Goal: Information Seeking & Learning: Understand process/instructions

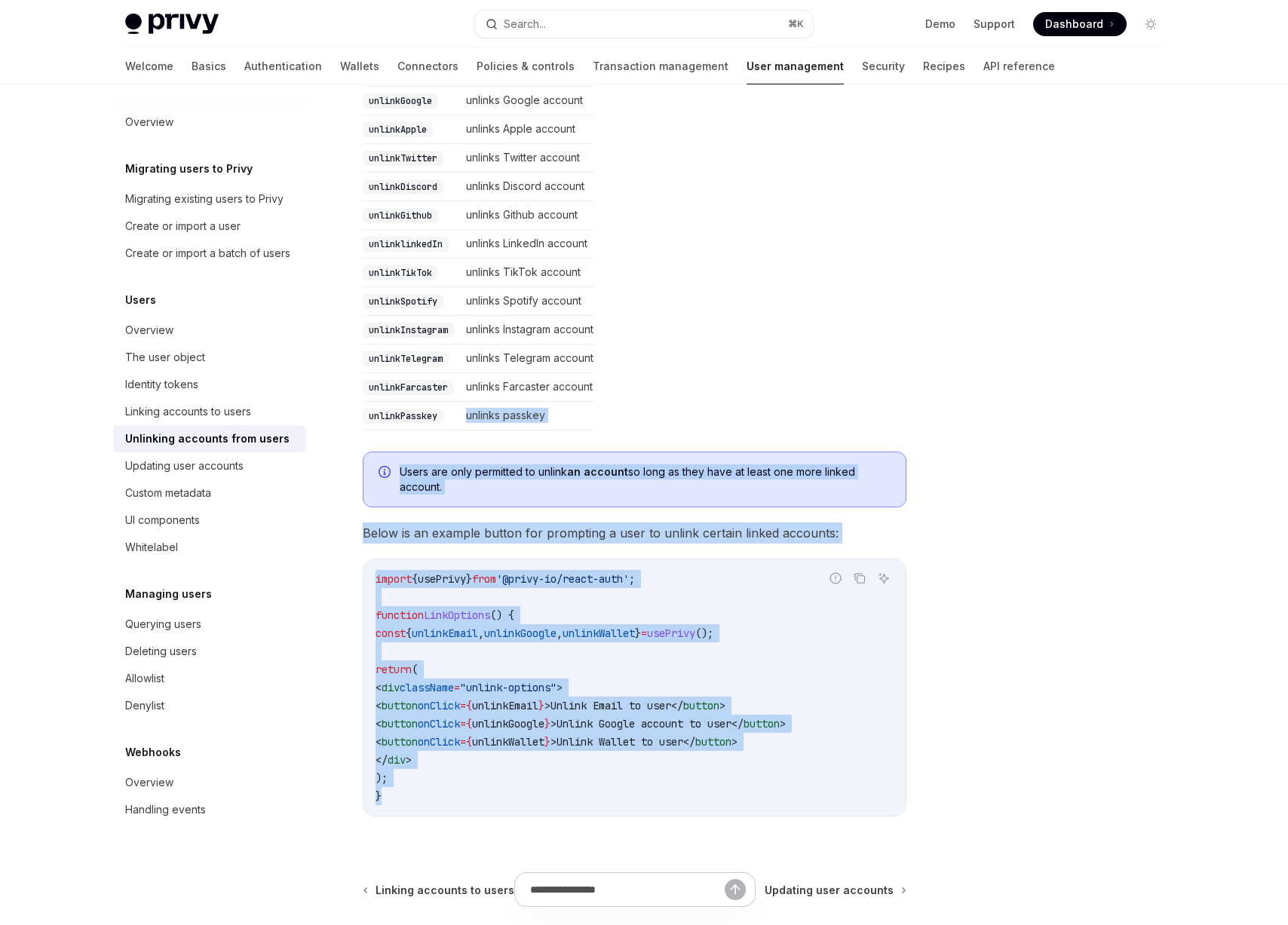
scroll to position [35, 0]
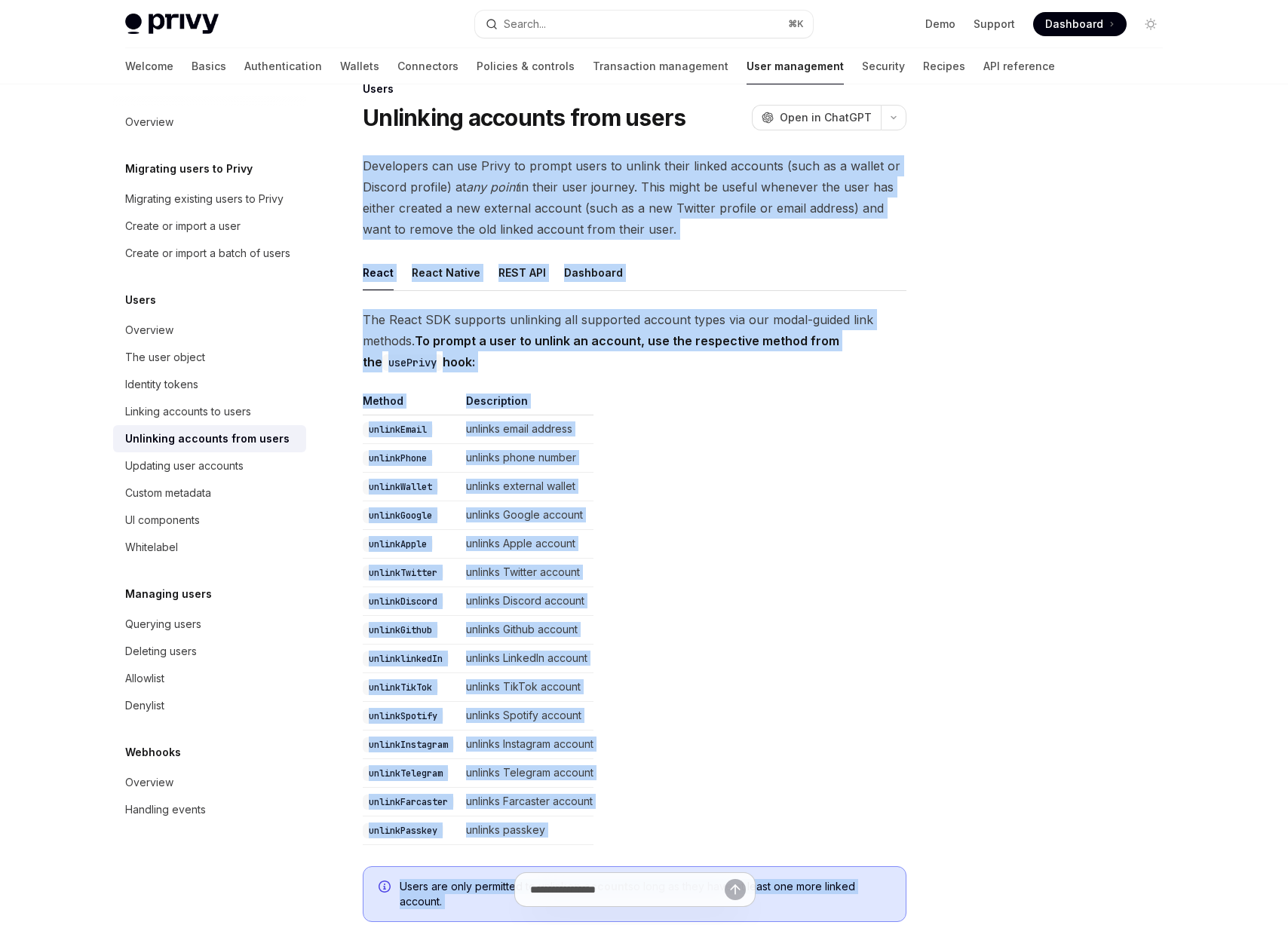
drag, startPoint x: 457, startPoint y: 471, endPoint x: 386, endPoint y: 138, distance: 340.5
click at [386, 138] on div "Users Unlinking accounts from users OpenAI Open in ChatGPT OpenAI Open in ChatG…" at bounding box center [493, 789] width 832 height 1419
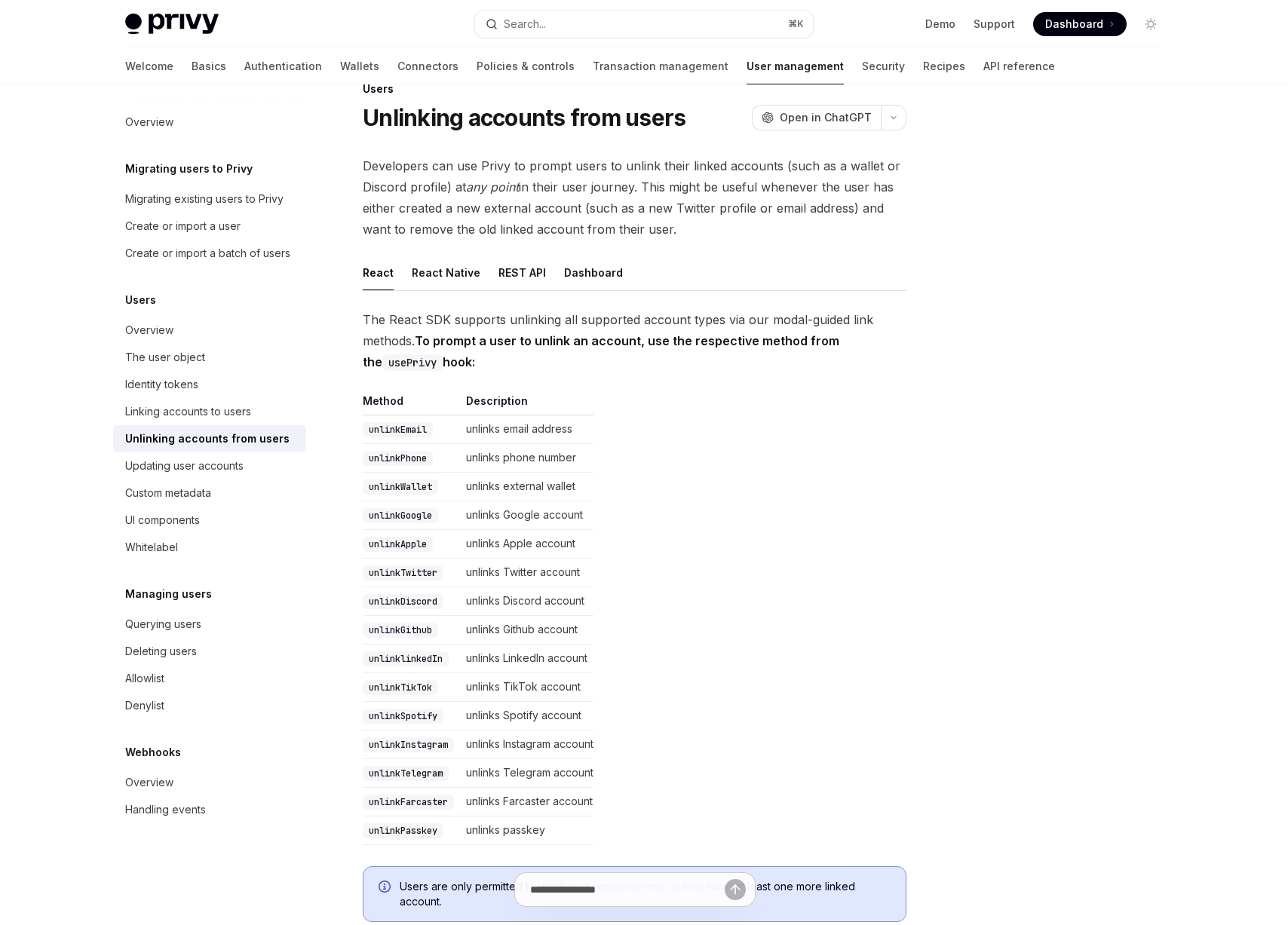
click at [397, 129] on h1 "Unlinking accounts from users" at bounding box center [524, 118] width 323 height 27
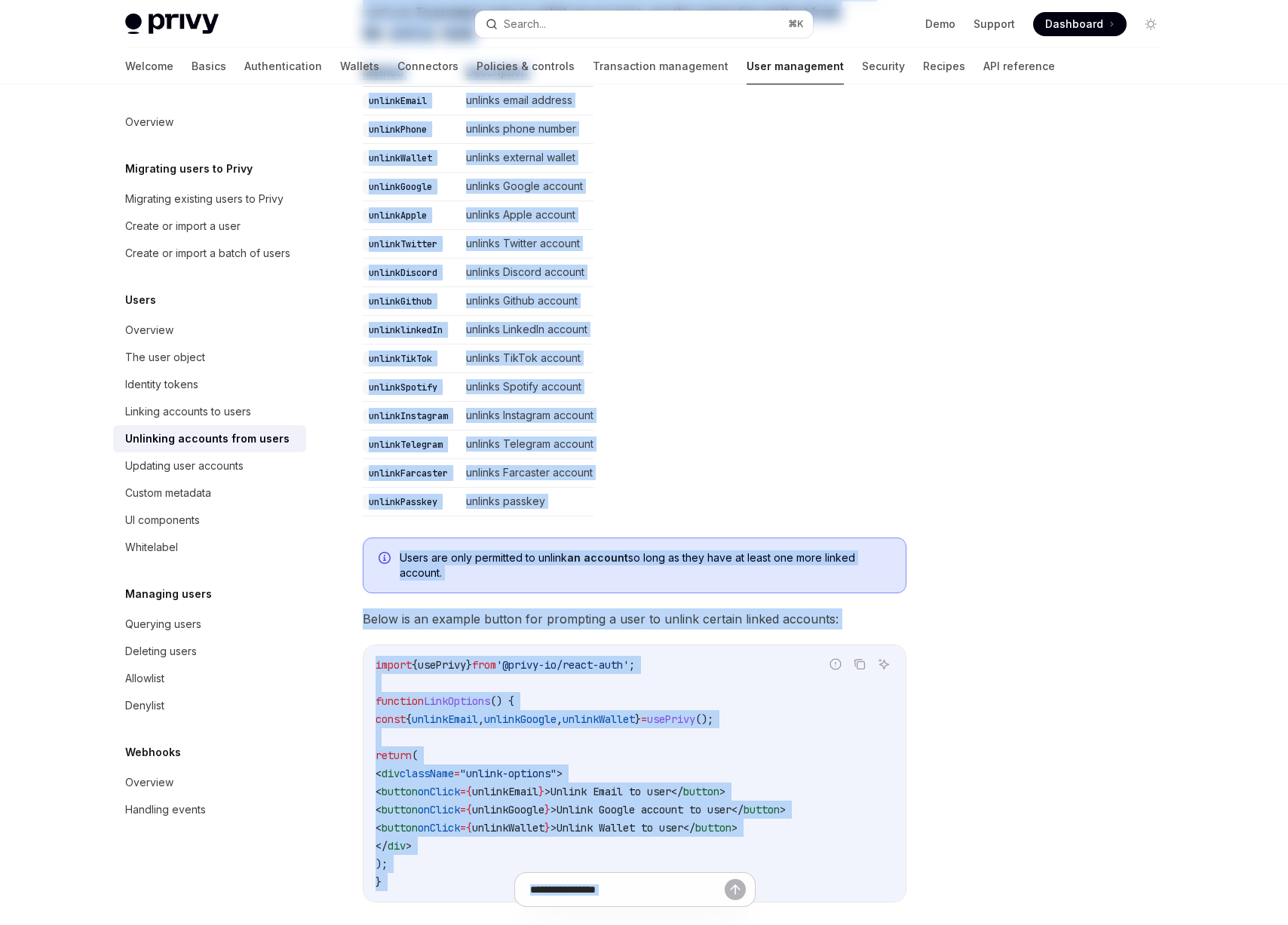
scroll to position [609, 0]
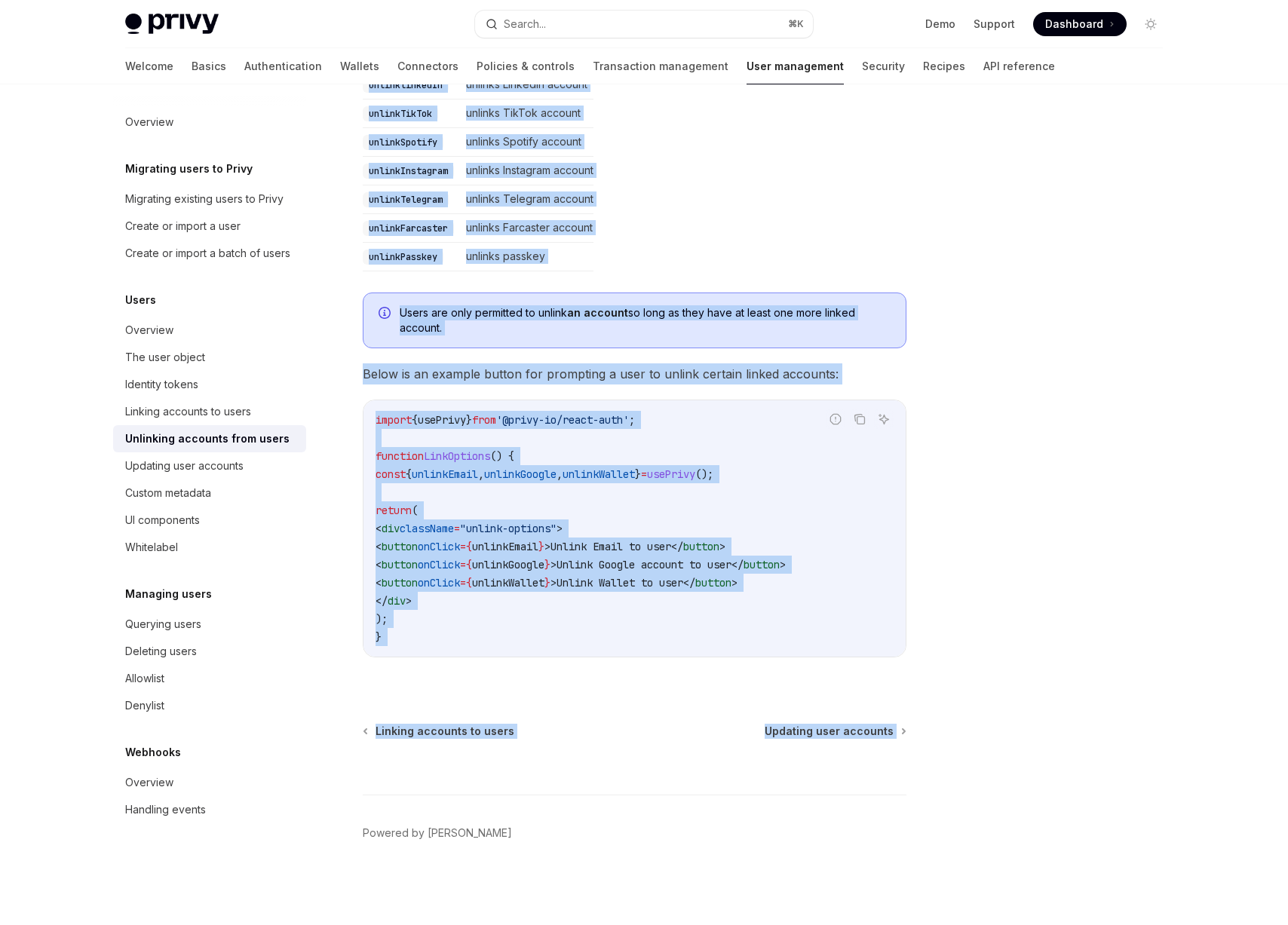
drag, startPoint x: 355, startPoint y: 116, endPoint x: 829, endPoint y: 786, distance: 820.7
click at [831, 782] on div "Users Unlinking accounts from users OpenAI Open in ChatGPT OpenAI Open in ChatG…" at bounding box center [493, 215] width 832 height 1419
click at [829, 787] on div at bounding box center [635, 767] width 544 height 56
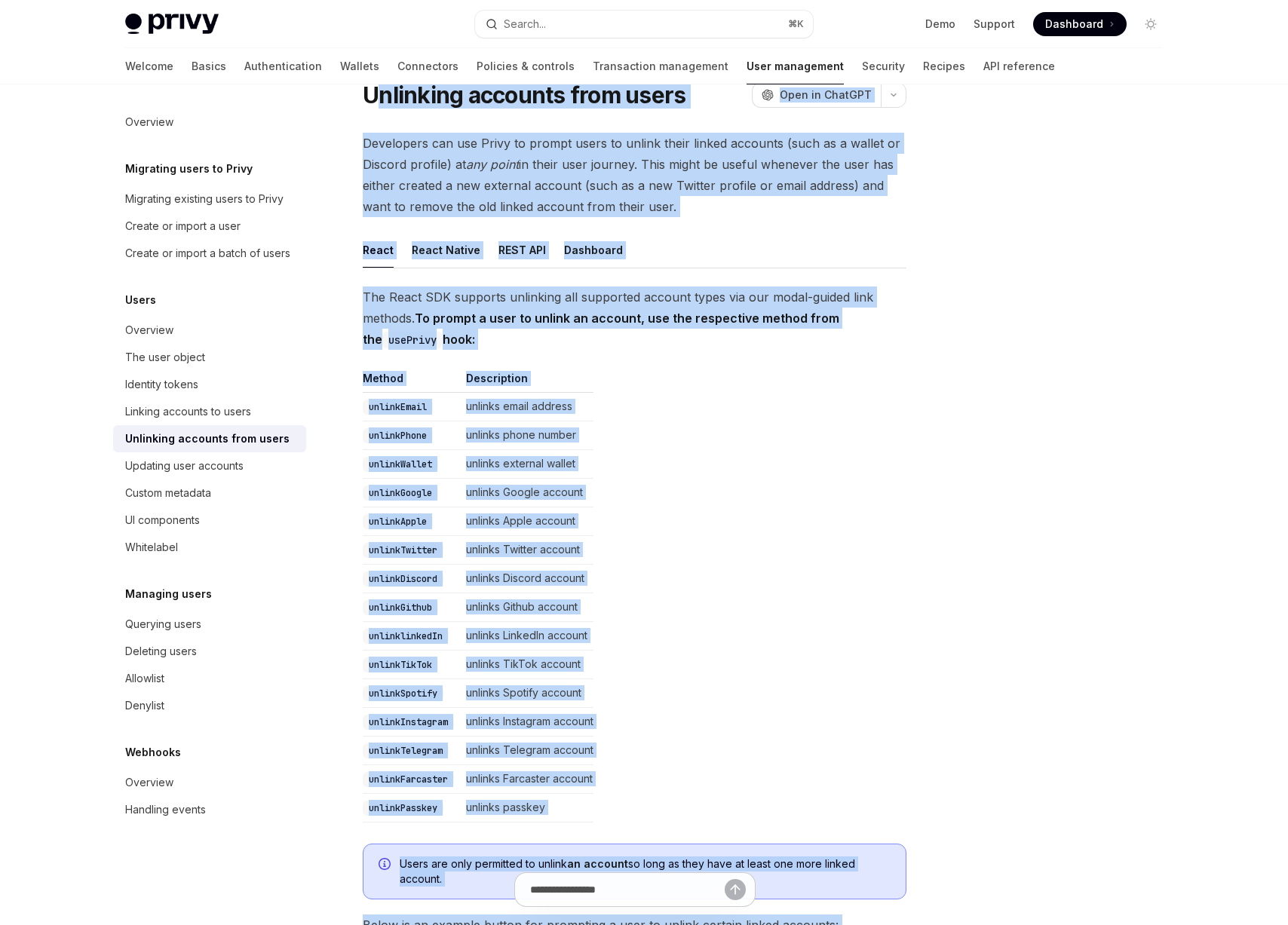
scroll to position [0, 0]
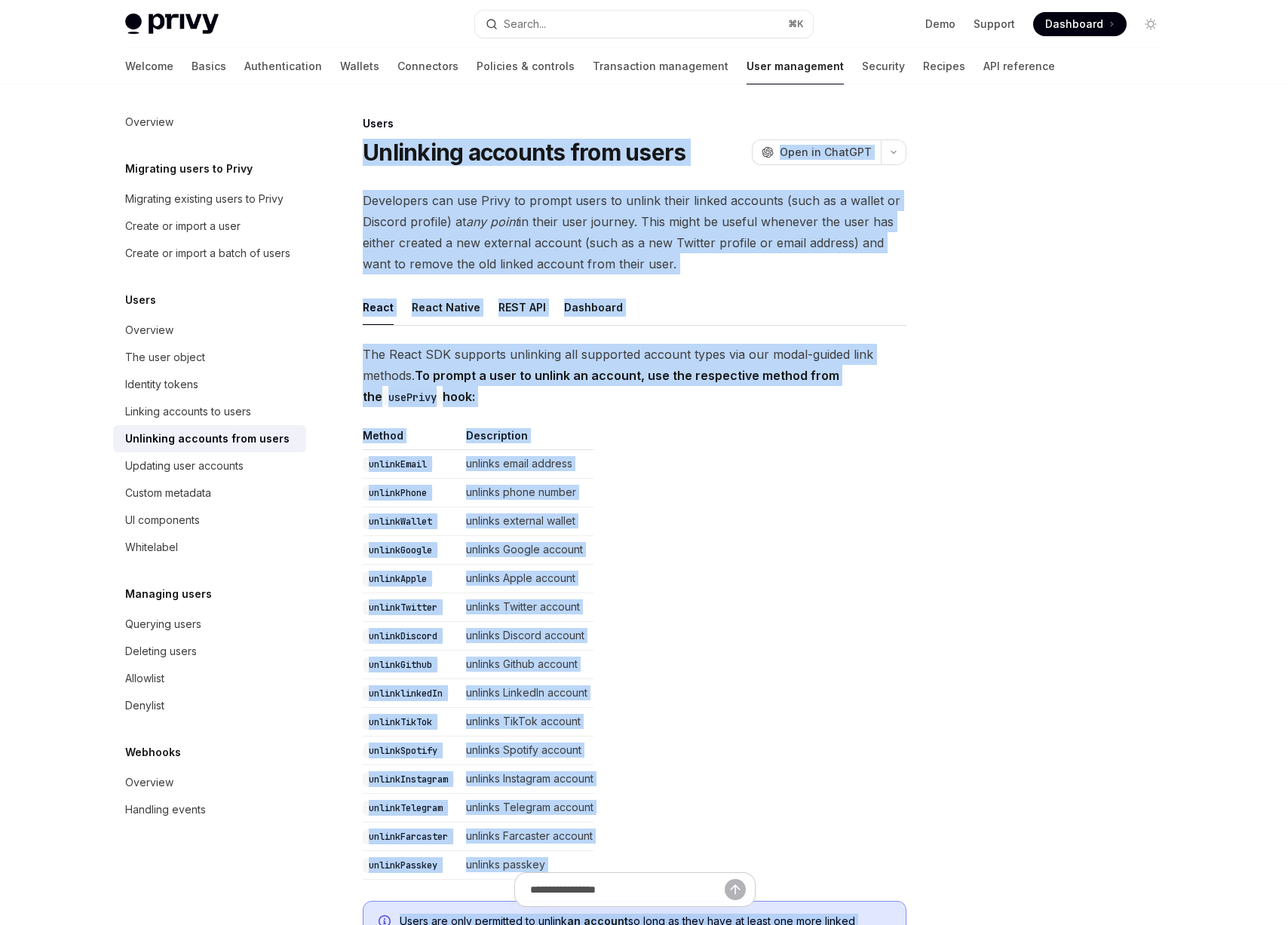
drag, startPoint x: 605, startPoint y: 584, endPoint x: 358, endPoint y: 156, distance: 494.2
click at [358, 156] on div "Users Unlinking accounts from users OpenAI Open in ChatGPT OpenAI Open in ChatG…" at bounding box center [493, 824] width 832 height 1419
click at [360, 152] on div "Users Unlinking accounts from users OpenAI Open in ChatGPT OpenAI Open in ChatG…" at bounding box center [493, 824] width 832 height 1419
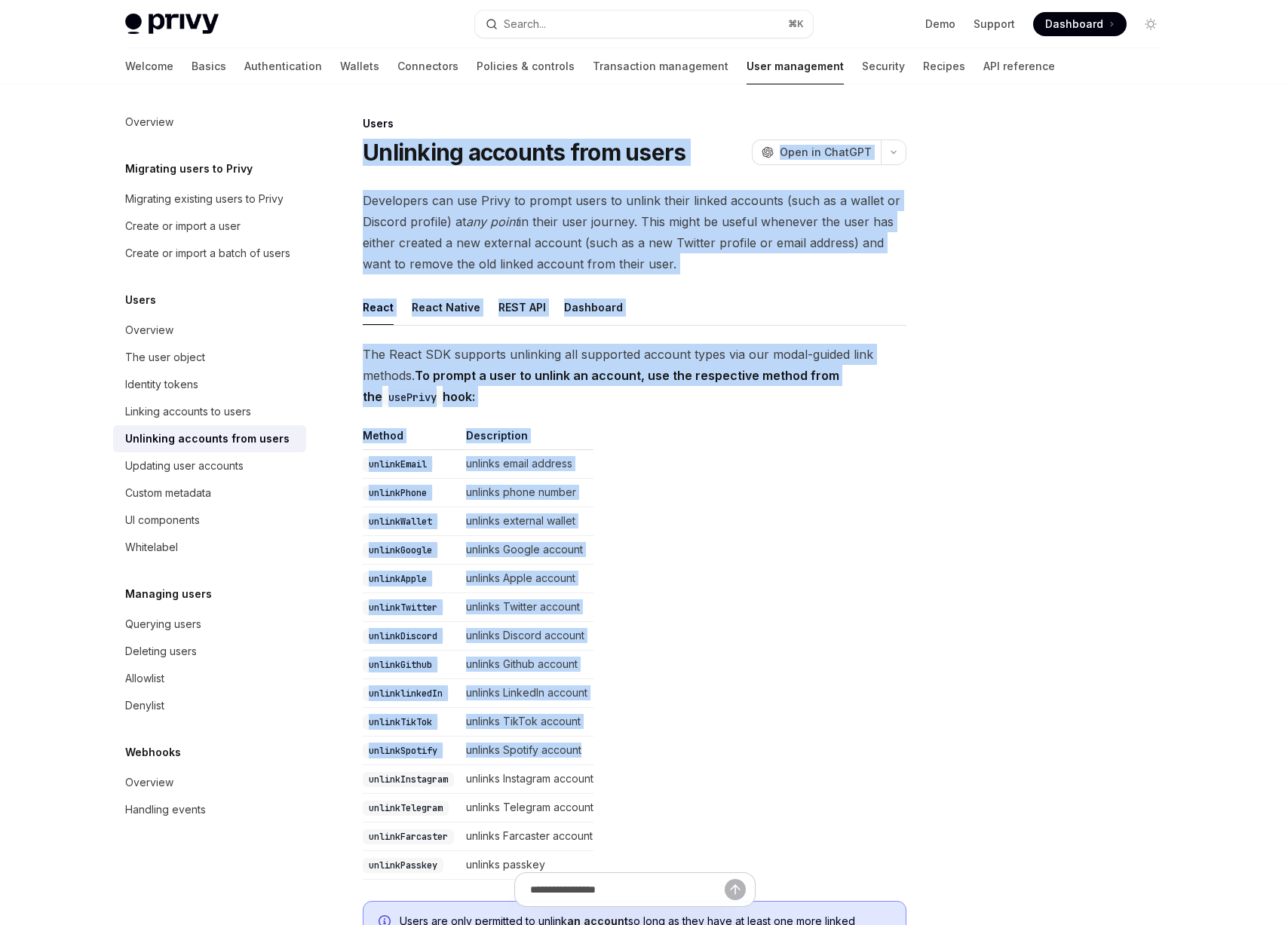
scroll to position [609, 0]
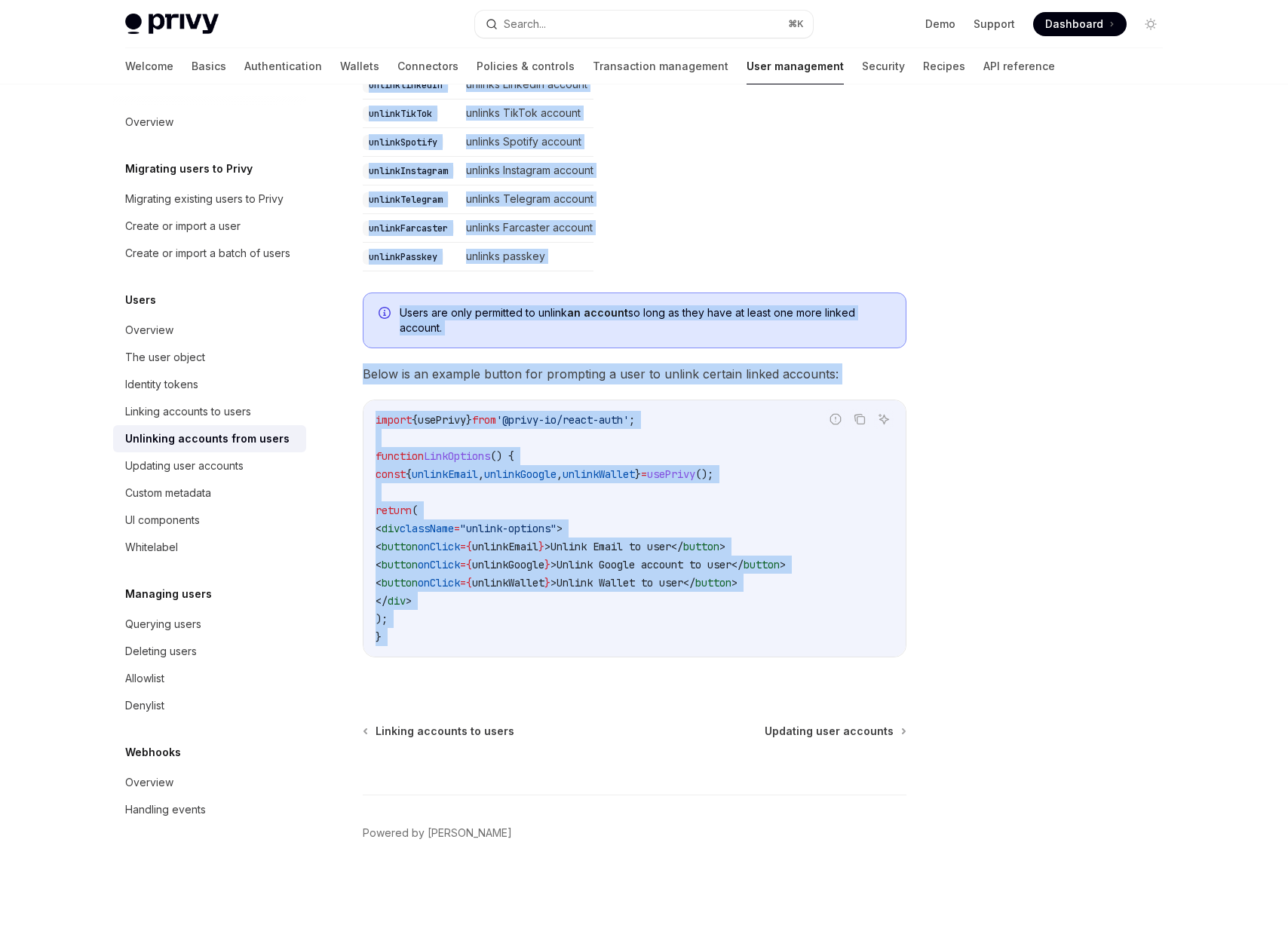
drag, startPoint x: 360, startPoint y: 152, endPoint x: 810, endPoint y: 650, distance: 671.2
click at [810, 650] on div "Users Unlinking accounts from users OpenAI Open in ChatGPT OpenAI Open in ChatG…" at bounding box center [493, 215] width 832 height 1419
click at [810, 650] on div "import { usePrivy } from '@privy-io/react-auth' ; function LinkOptions () { con…" at bounding box center [634, 528] width 542 height 256
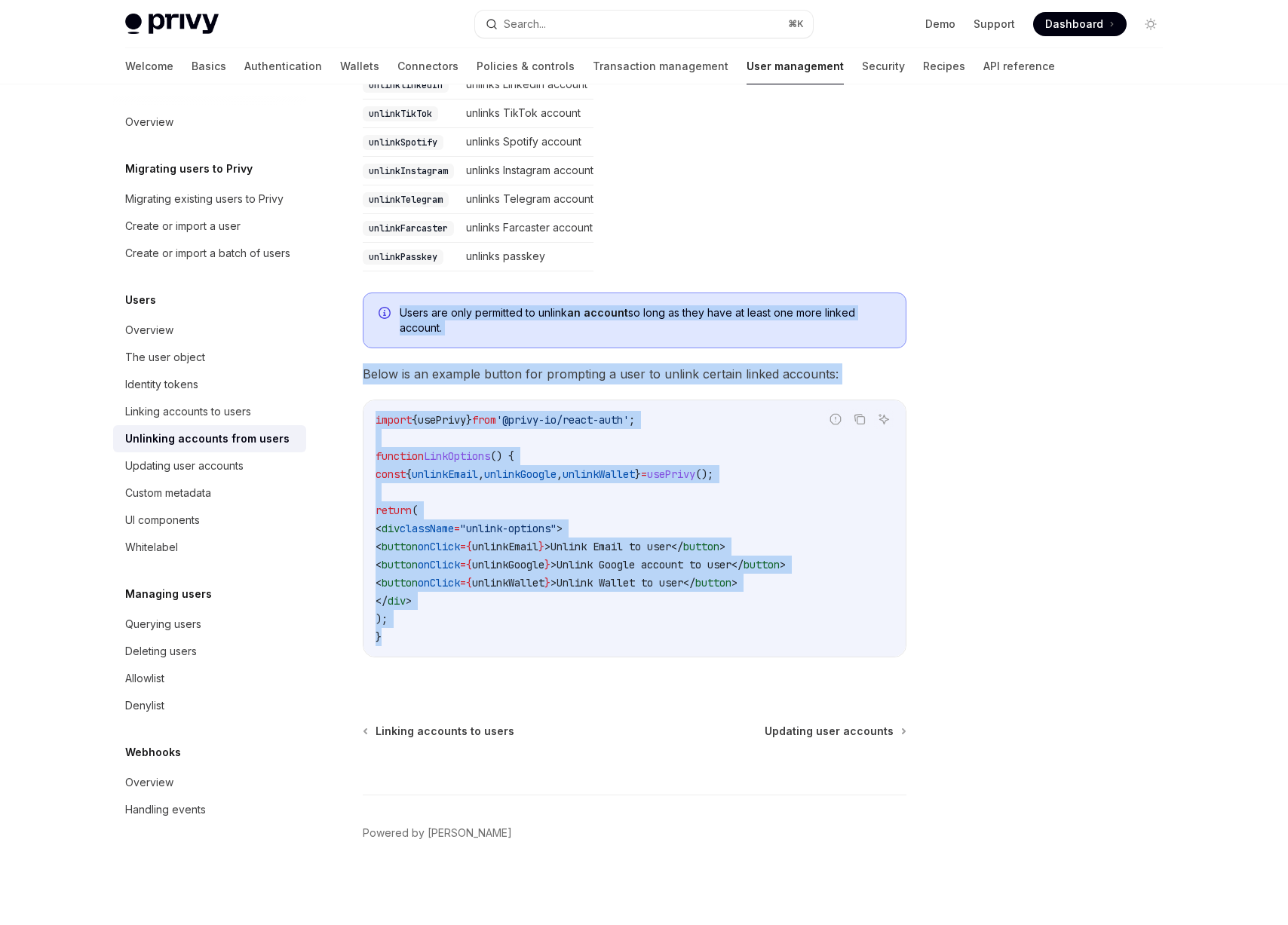
scroll to position [0, 0]
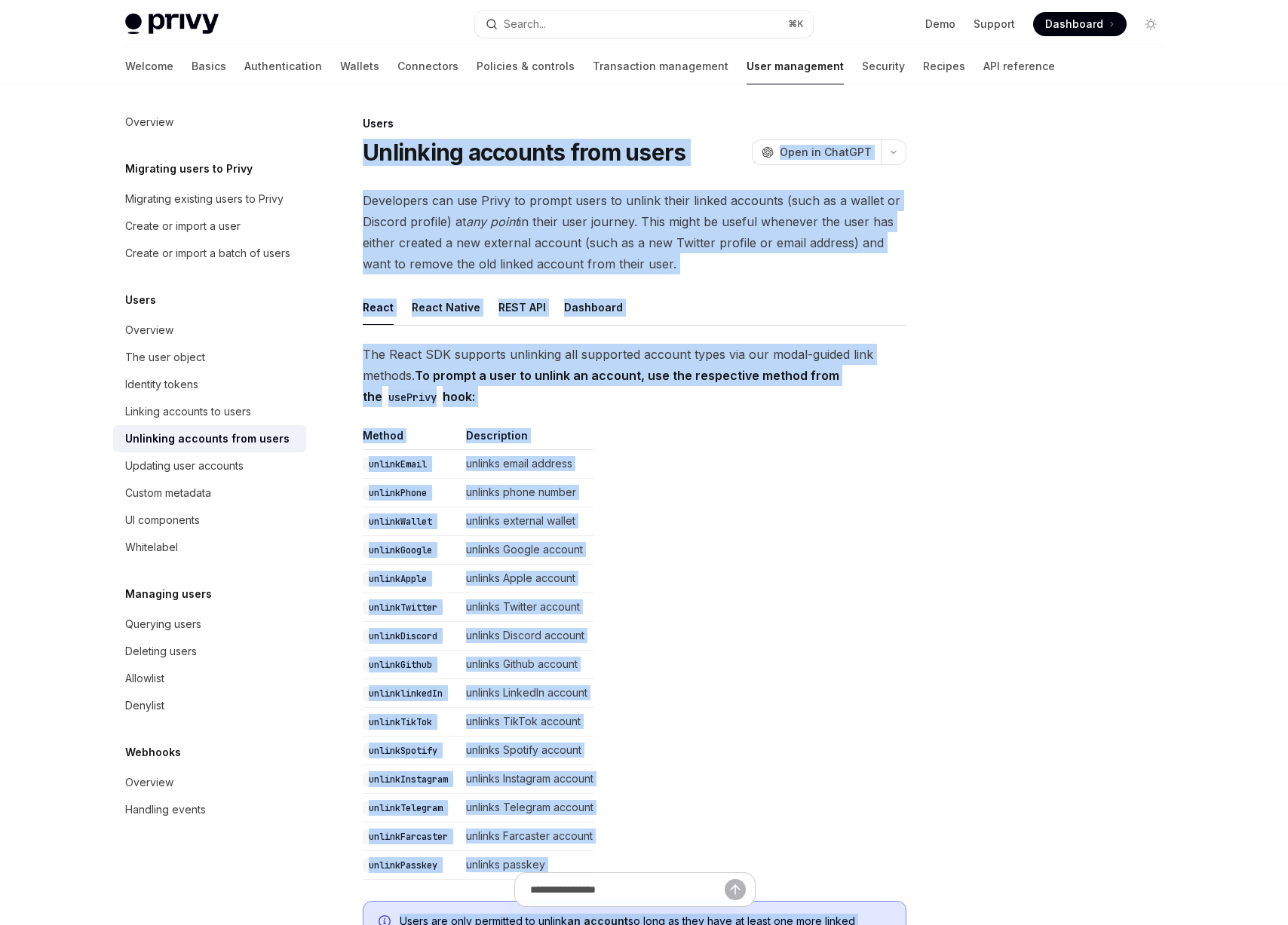
drag, startPoint x: 814, startPoint y: 639, endPoint x: 344, endPoint y: 152, distance: 676.8
click at [344, 152] on div "Users Unlinking accounts from users OpenAI Open in ChatGPT OpenAI Open in ChatG…" at bounding box center [493, 824] width 832 height 1419
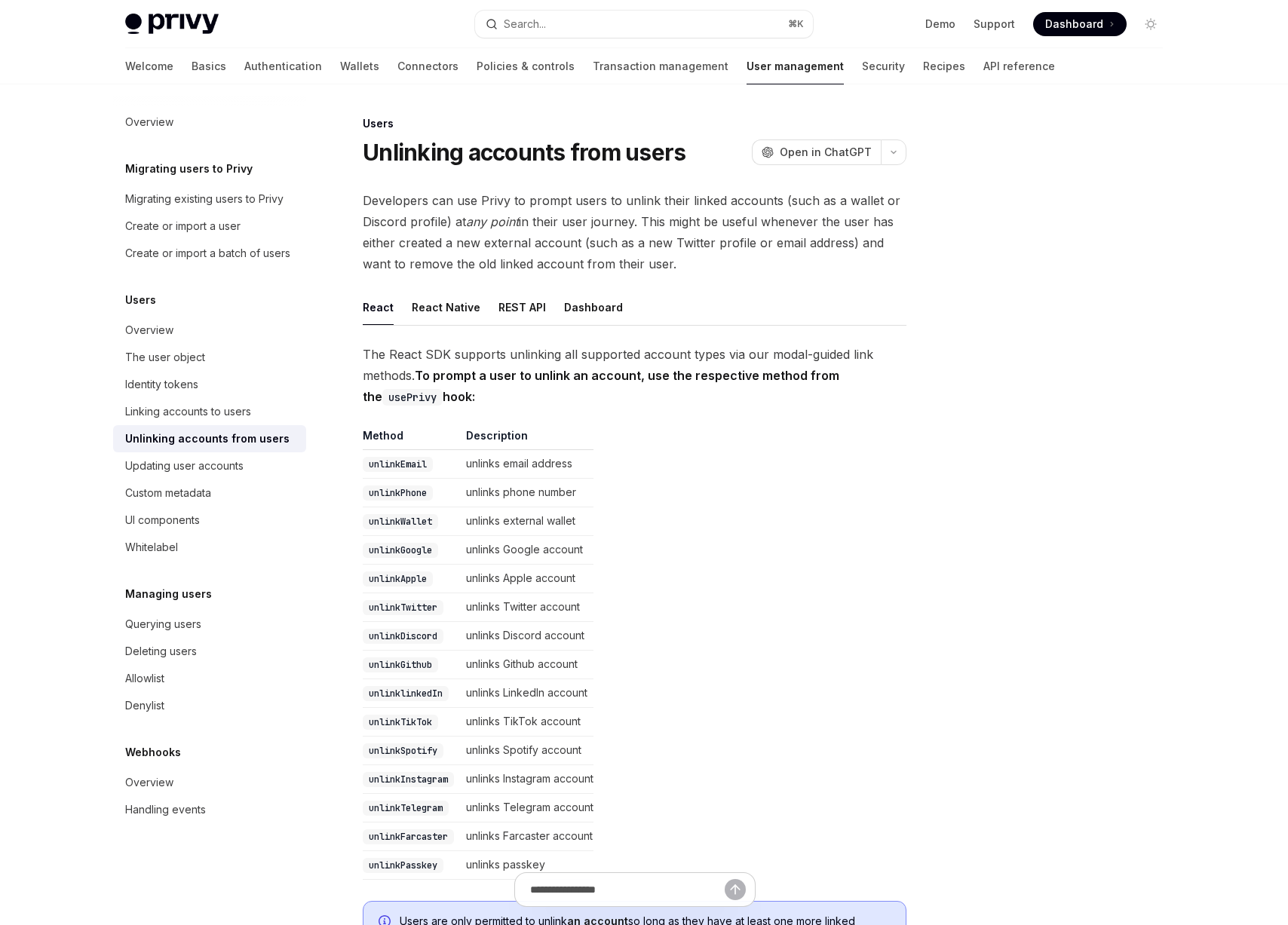
drag, startPoint x: 348, startPoint y: 147, endPoint x: 368, endPoint y: 130, distance: 26.2
click at [351, 145] on div "Users Unlinking accounts from users OpenAI Open in ChatGPT OpenAI Open in ChatG…" at bounding box center [493, 824] width 832 height 1419
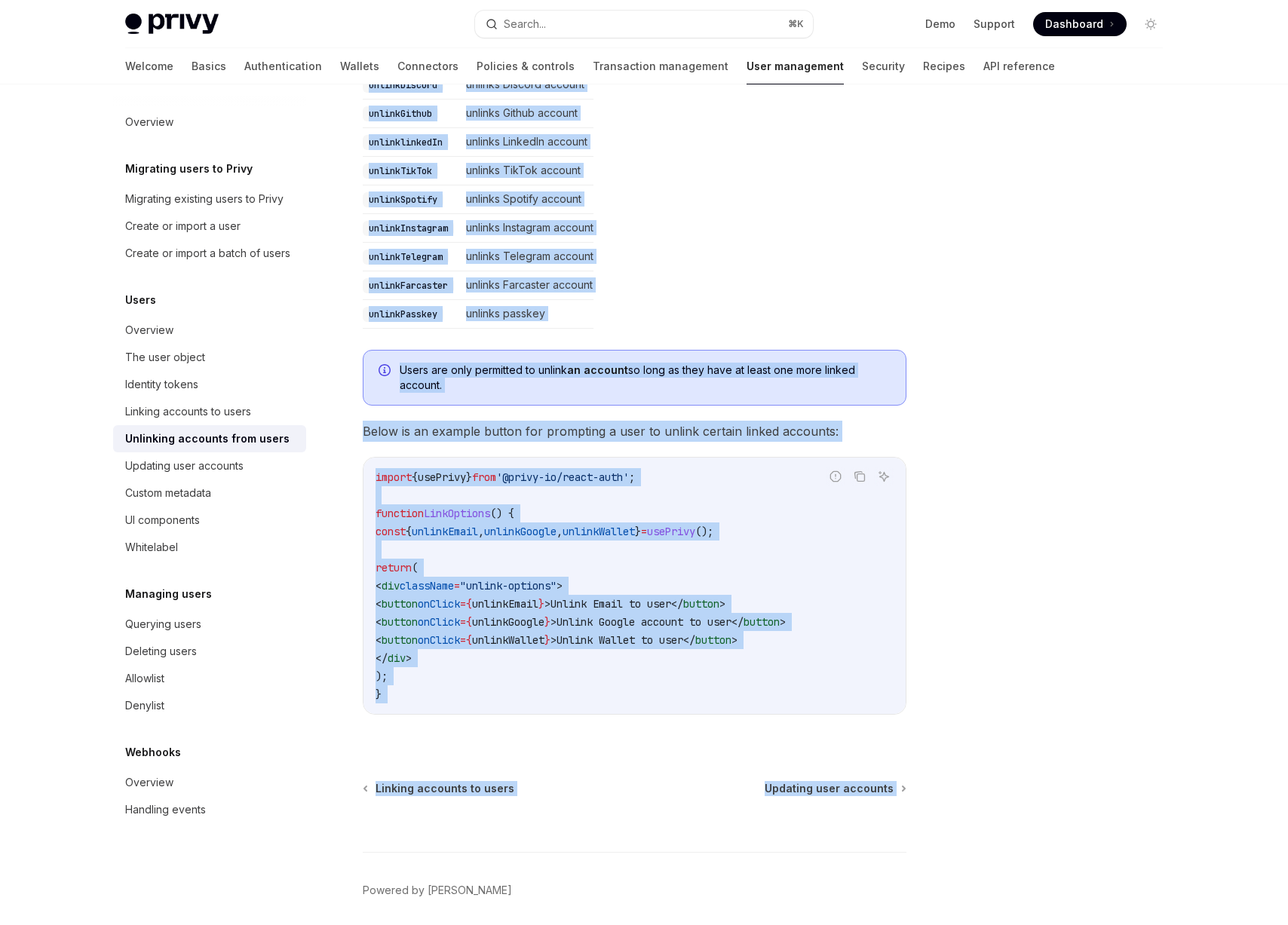
scroll to position [609, 0]
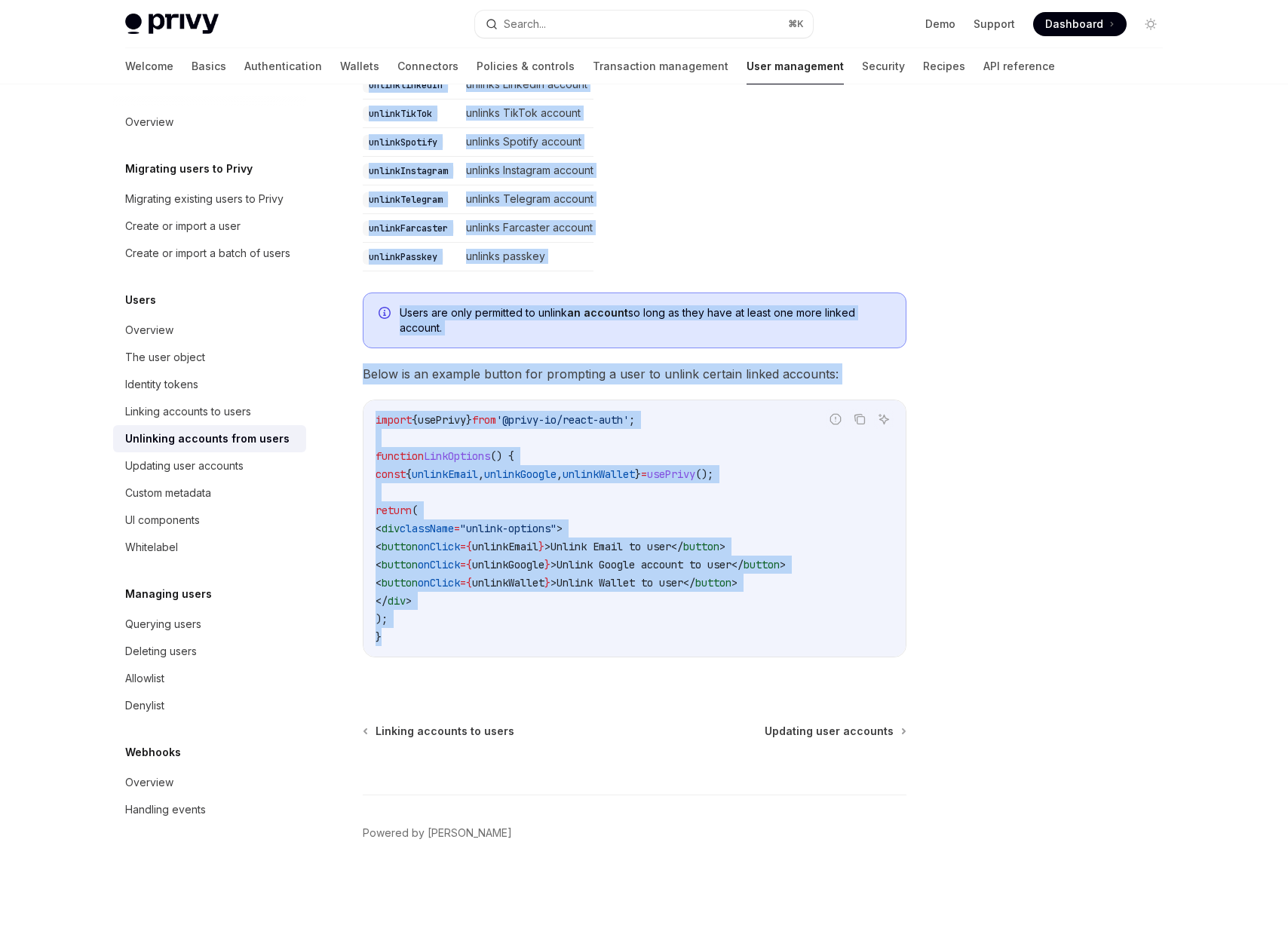
drag, startPoint x: 351, startPoint y: 121, endPoint x: 775, endPoint y: 654, distance: 681.1
click at [775, 654] on div "Users Unlinking accounts from users OpenAI Open in ChatGPT OpenAI Open in ChatG…" at bounding box center [493, 215] width 832 height 1419
click at [775, 654] on div "import { usePrivy } from '@privy-io/react-auth' ; function LinkOptions () { con…" at bounding box center [634, 528] width 542 height 256
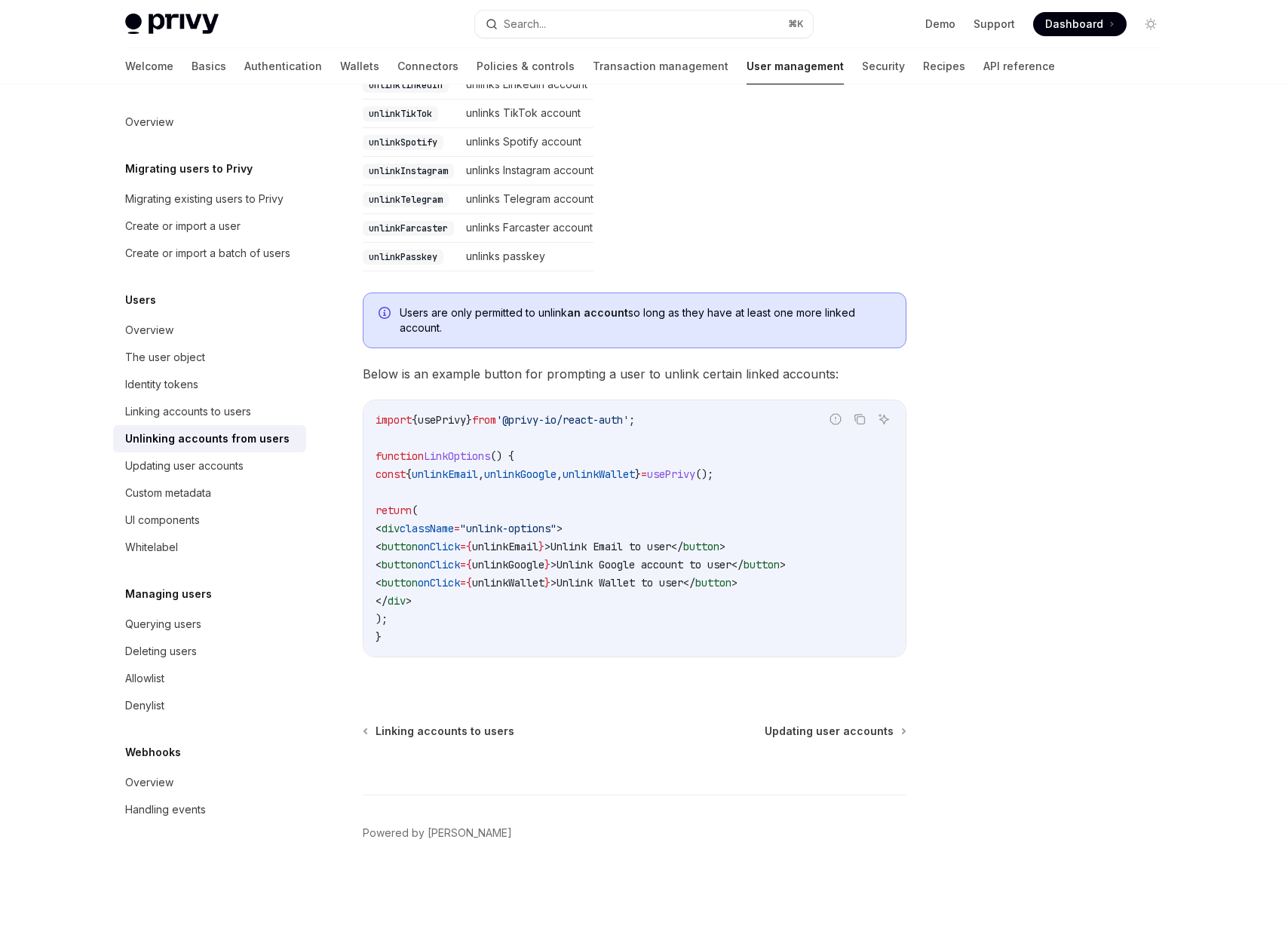
click at [1006, 440] on div at bounding box center [1060, 520] width 229 height 811
